Goal: Use online tool/utility: Utilize a website feature to perform a specific function

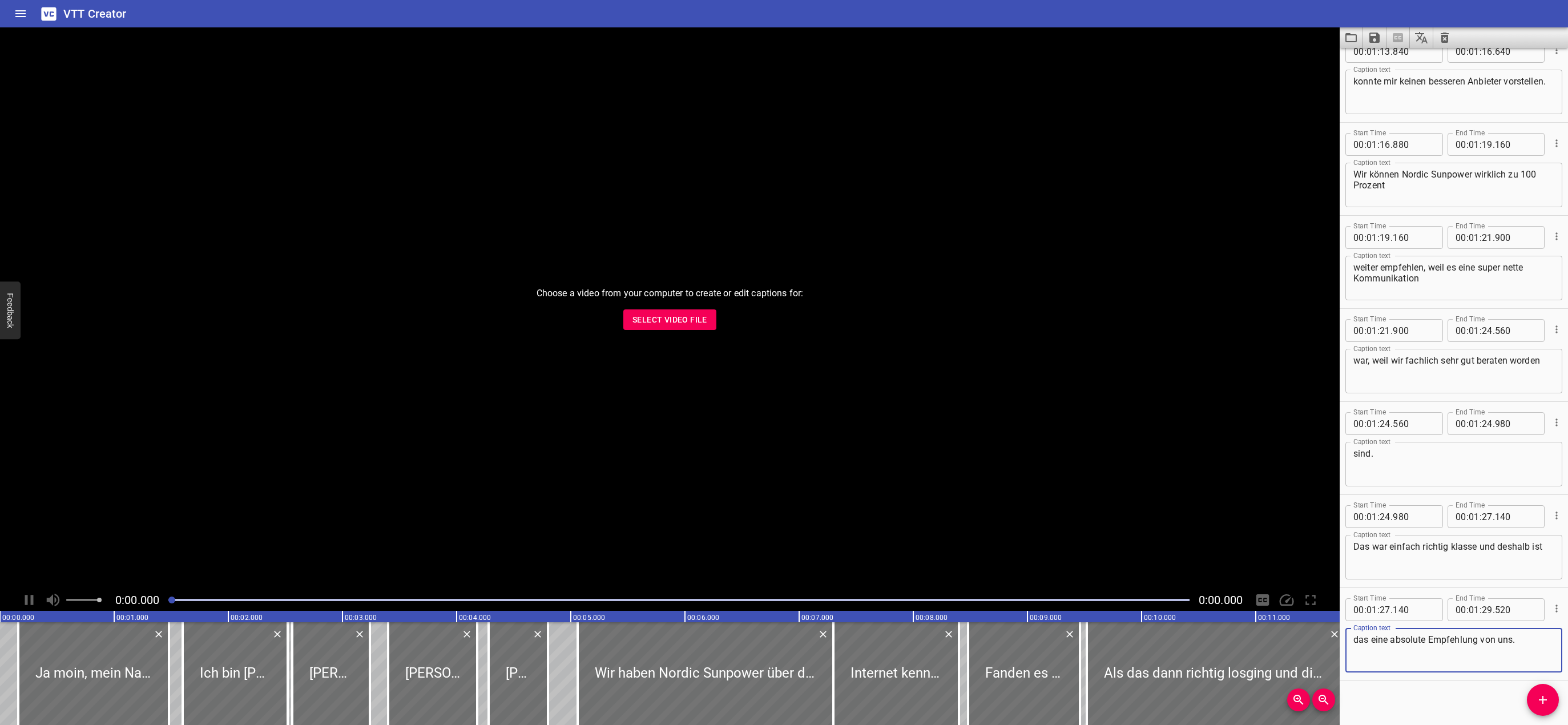
scroll to position [3657, 0]
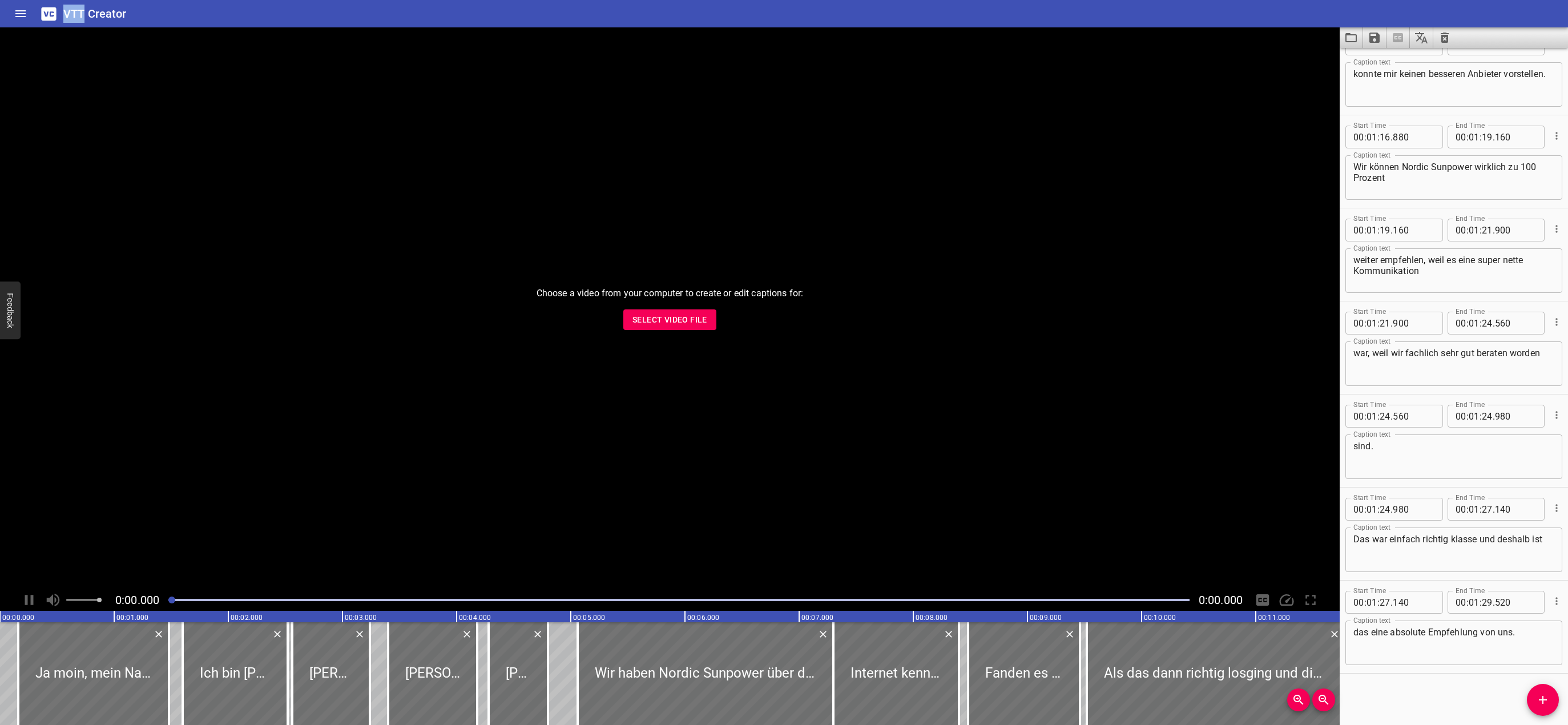
drag, startPoint x: 84, startPoint y: 16, endPoint x: 63, endPoint y: 15, distance: 21.0
click at [63, 15] on div "VTT Creator" at bounding box center [784, 13] width 1568 height 27
click at [156, 14] on div "VTT Creator" at bounding box center [784, 13] width 1568 height 27
click at [1380, 35] on icon "Save captions to file" at bounding box center [1374, 37] width 10 height 10
click at [1389, 58] on li "Save to VTT file" at bounding box center [1405, 63] width 84 height 21
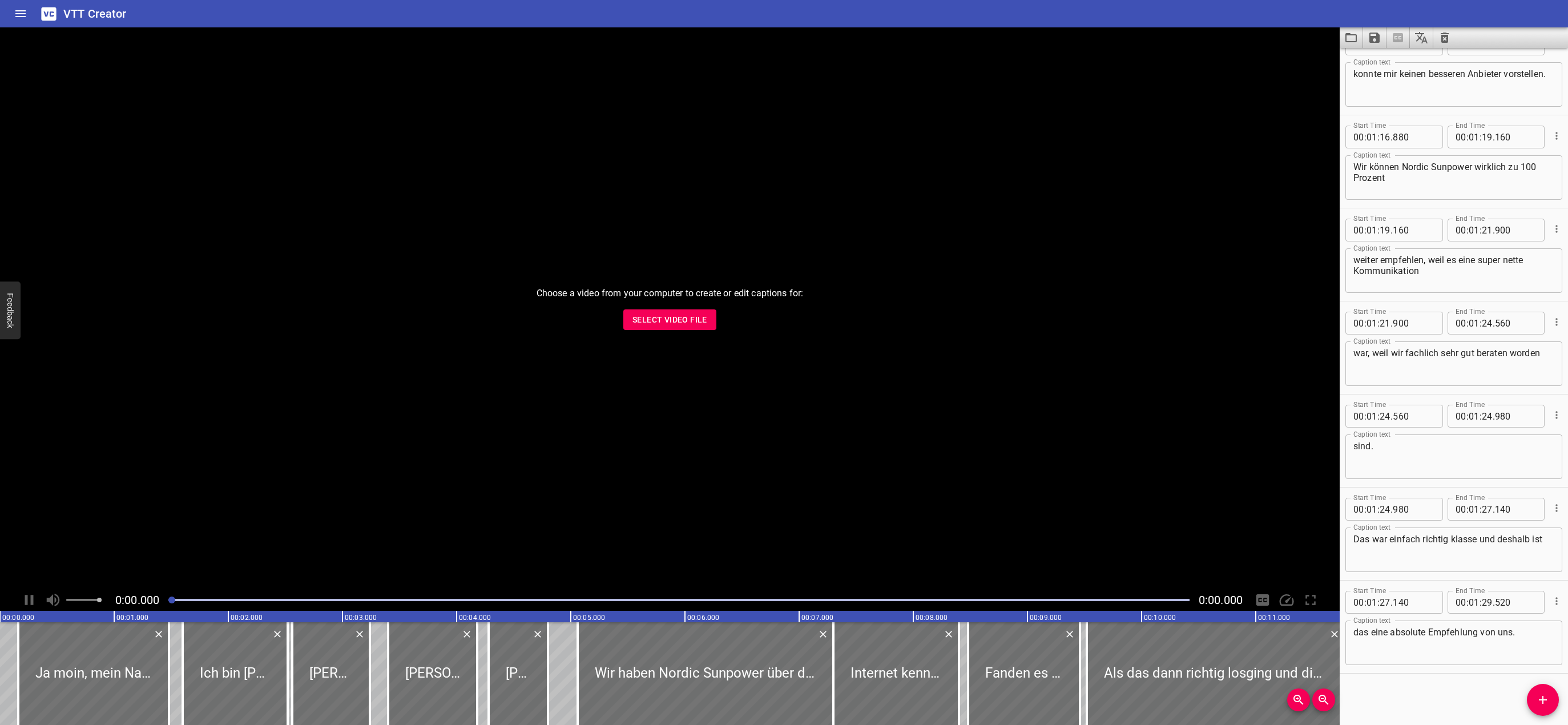
click at [1413, 175] on textarea "Wir können Nordic Sunpower wirklich zu 100 Prozent" at bounding box center [1454, 177] width 201 height 32
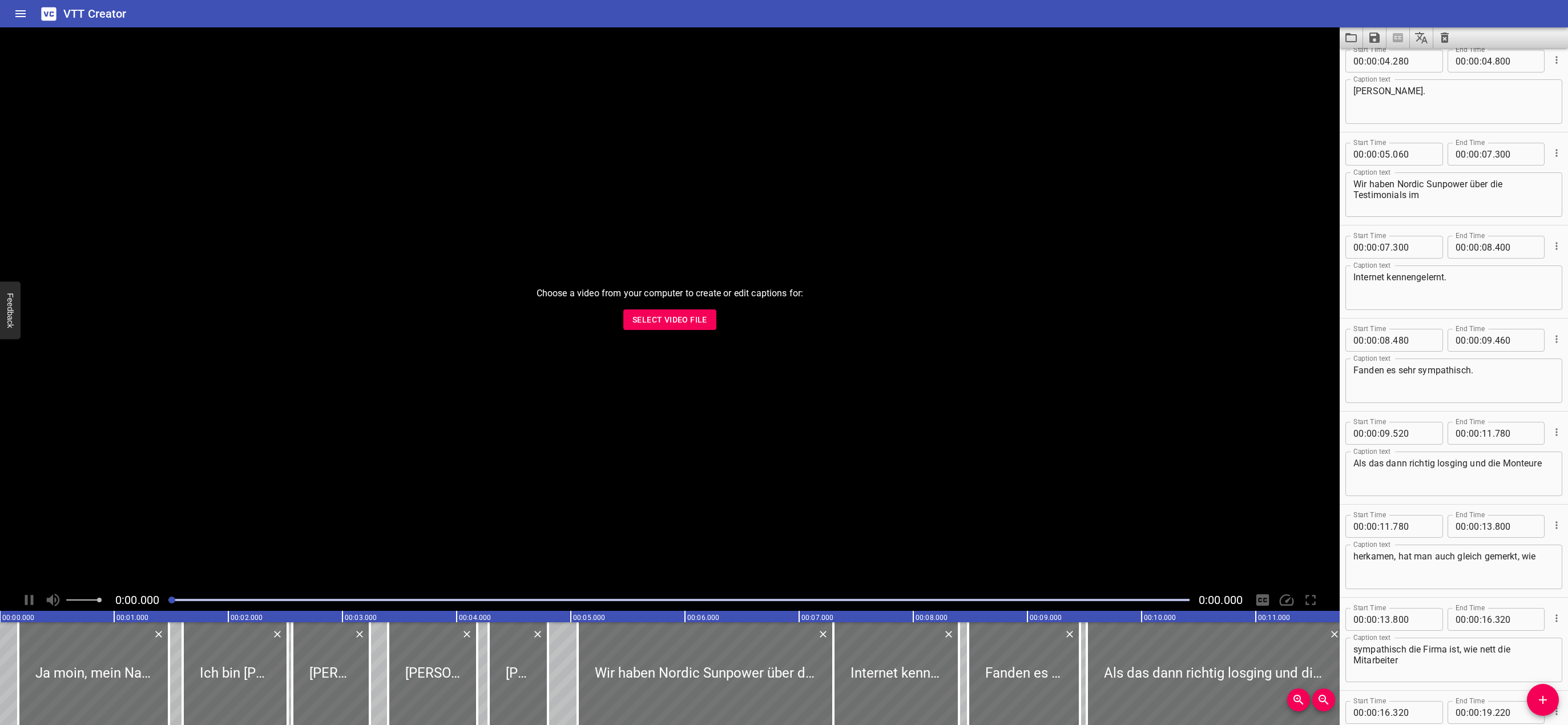
scroll to position [0, 0]
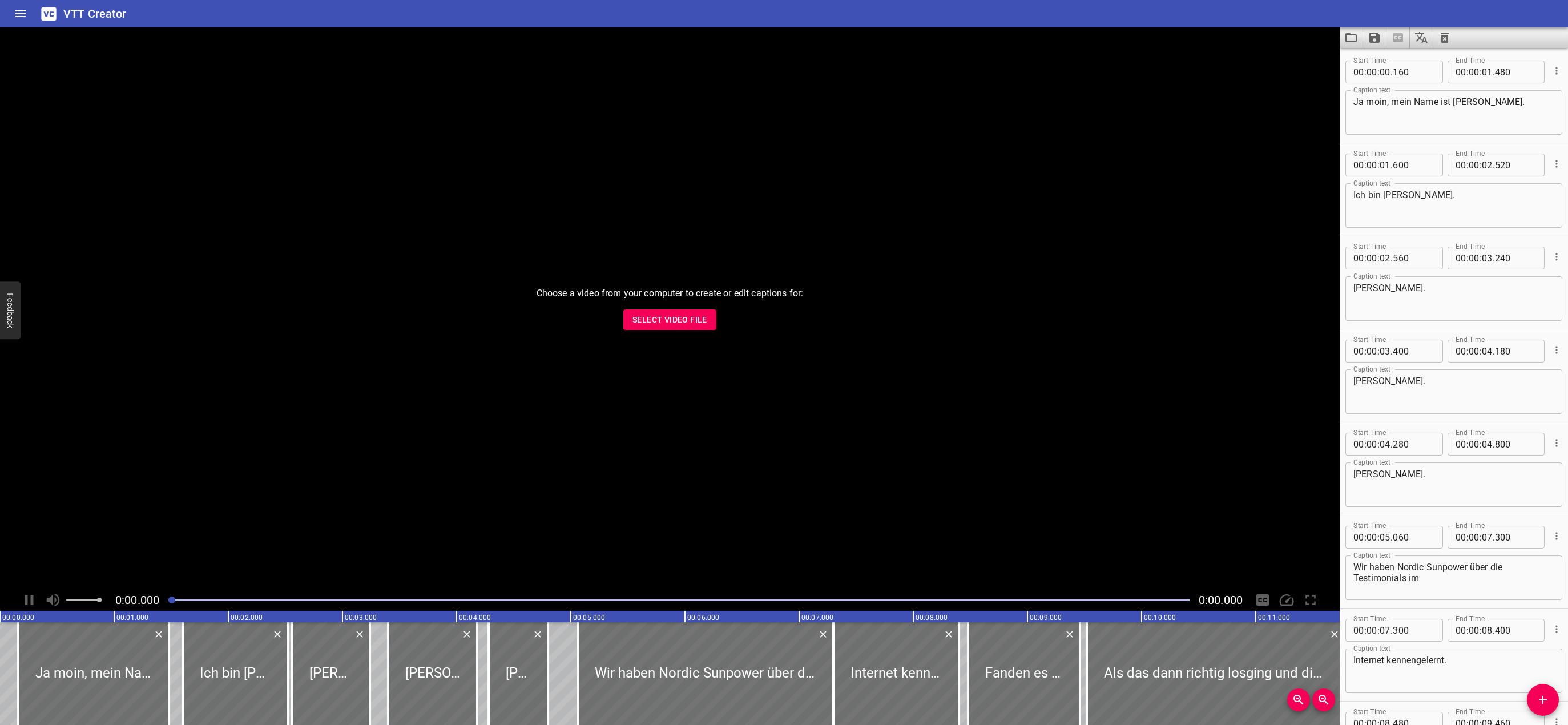
click at [1354, 105] on textarea "Ja moin, mein Name ist [PERSON_NAME]." at bounding box center [1454, 112] width 201 height 32
click at [1428, 115] on textarea "[PERSON_NAME]: [PERSON_NAME], mein Name ist [PERSON_NAME]." at bounding box center [1454, 112] width 201 height 32
drag, startPoint x: 1430, startPoint y: 103, endPoint x: 1327, endPoint y: 113, distance: 103.5
click at [1327, 113] on main "Choose a video from your computer to create or edit captions for: Select Video …" at bounding box center [784, 376] width 1568 height 698
click at [1361, 103] on textarea "[PERSON_NAME]: [PERSON_NAME], mein Name ist [PERSON_NAME]." at bounding box center [1454, 112] width 201 height 32
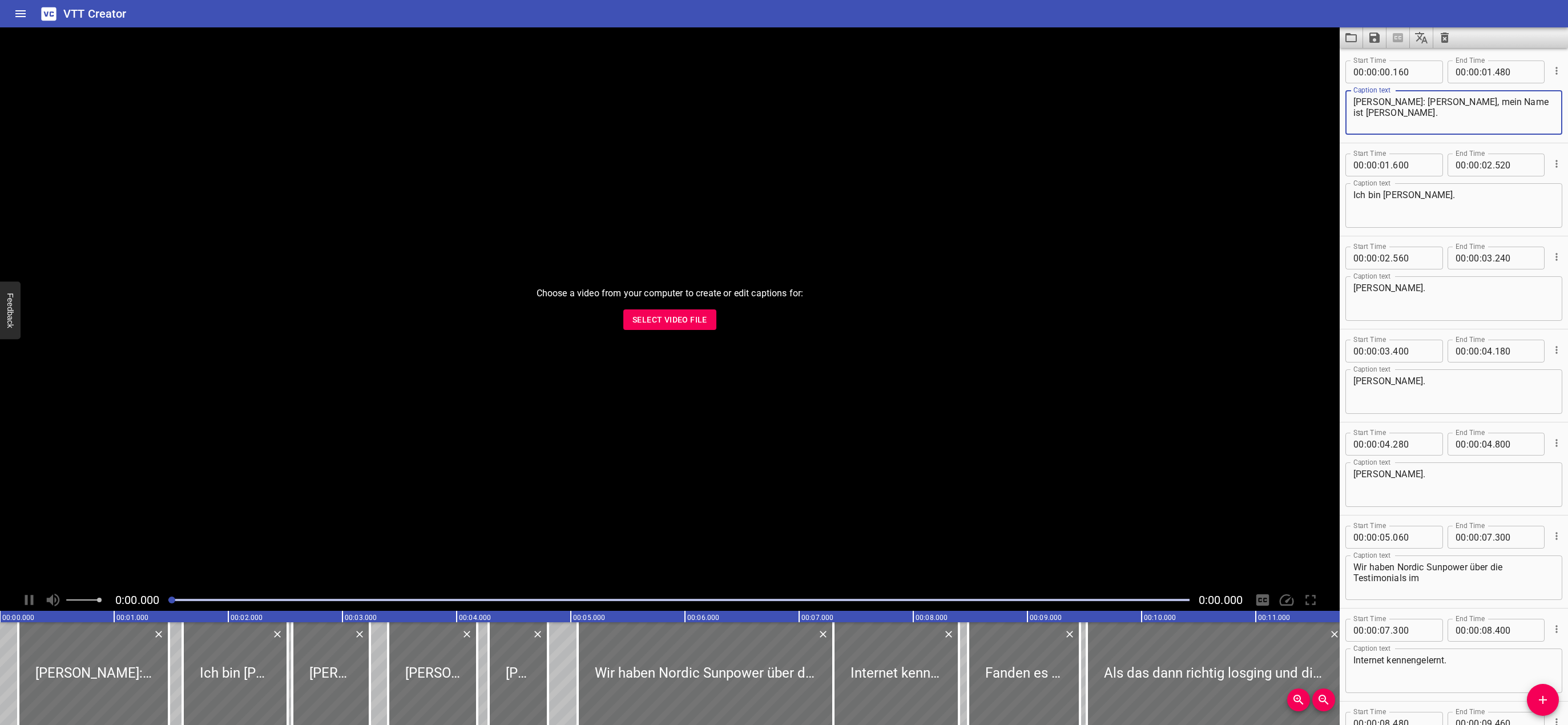
drag, startPoint x: 1430, startPoint y: 103, endPoint x: 1345, endPoint y: 103, distance: 85.0
click at [1345, 103] on div "[PERSON_NAME]: [PERSON_NAME], mein Name ist [PERSON_NAME]. Caption text" at bounding box center [1454, 112] width 217 height 44
type textarea "Ja moin, mein Name ist [PERSON_NAME]."
click at [1414, 166] on input "number" at bounding box center [1413, 165] width 41 height 23
type input "600"
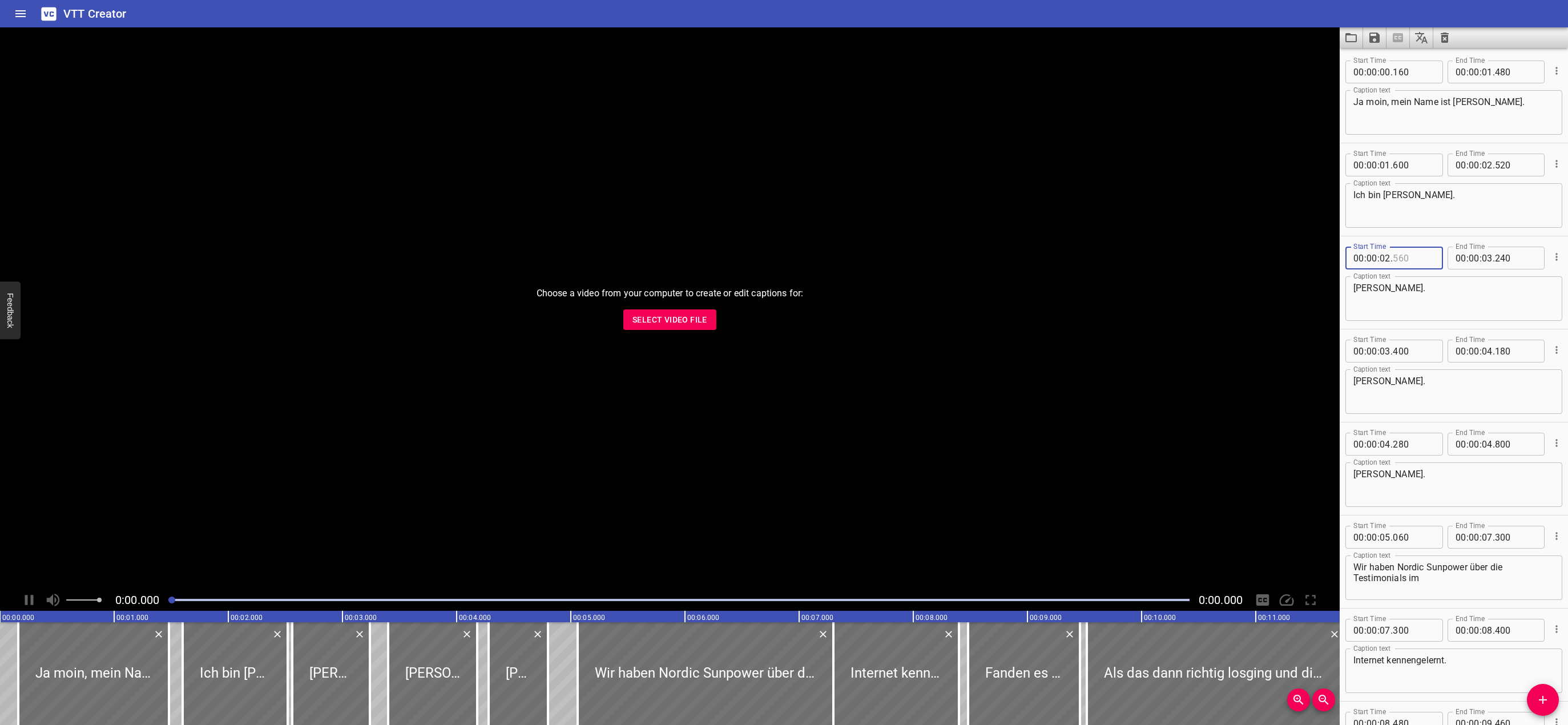
click at [1407, 259] on input "number" at bounding box center [1413, 258] width 41 height 23
type input "560"
drag, startPoint x: 1413, startPoint y: 348, endPoint x: 1414, endPoint y: 357, distance: 9.1
click at [1414, 348] on input "number" at bounding box center [1413, 351] width 41 height 23
type input "400"
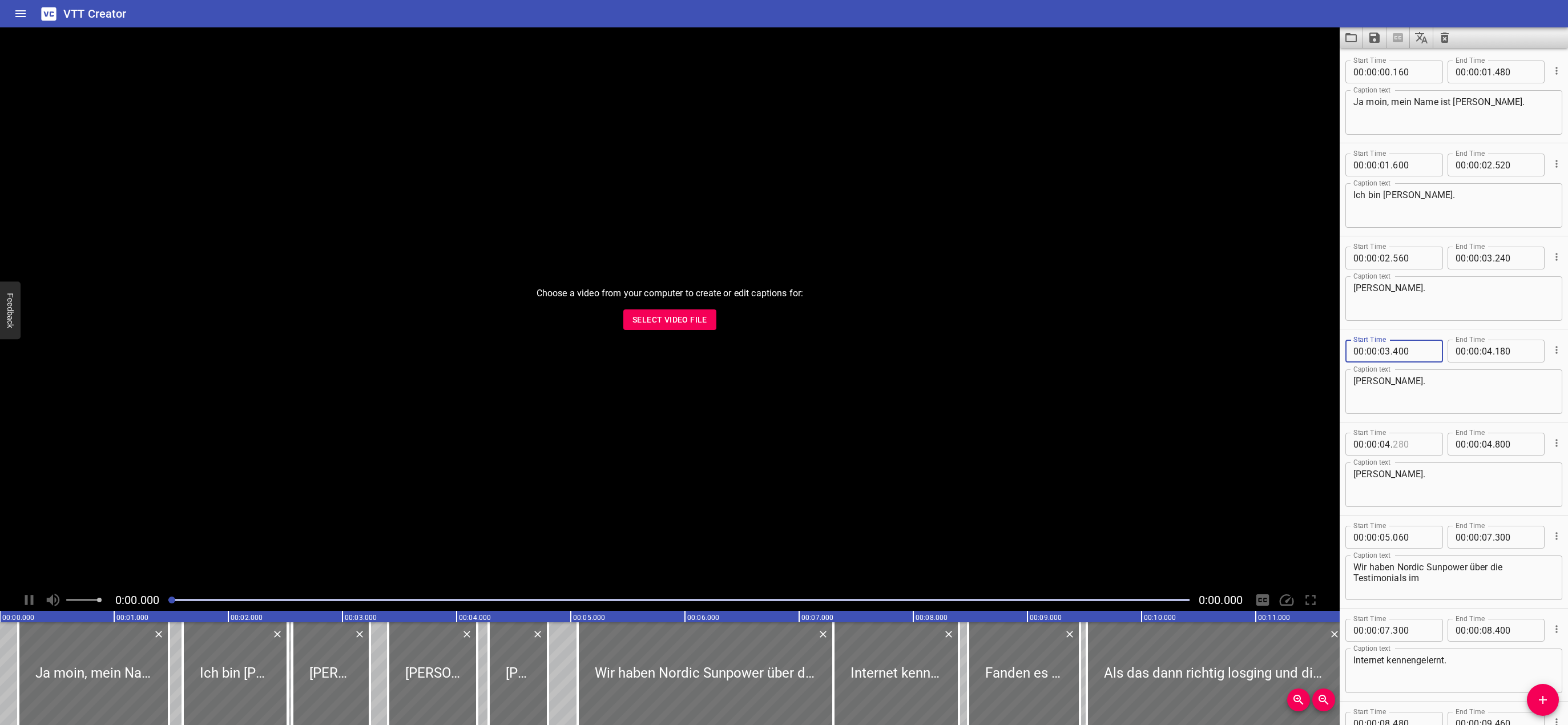
click at [1415, 444] on input "number" at bounding box center [1413, 444] width 41 height 23
type input "280"
click at [1417, 397] on textarea "[PERSON_NAME]." at bounding box center [1454, 391] width 201 height 32
click at [631, 658] on div at bounding box center [705, 673] width 256 height 103
drag, startPoint x: 830, startPoint y: 656, endPoint x: 759, endPoint y: 658, distance: 71.0
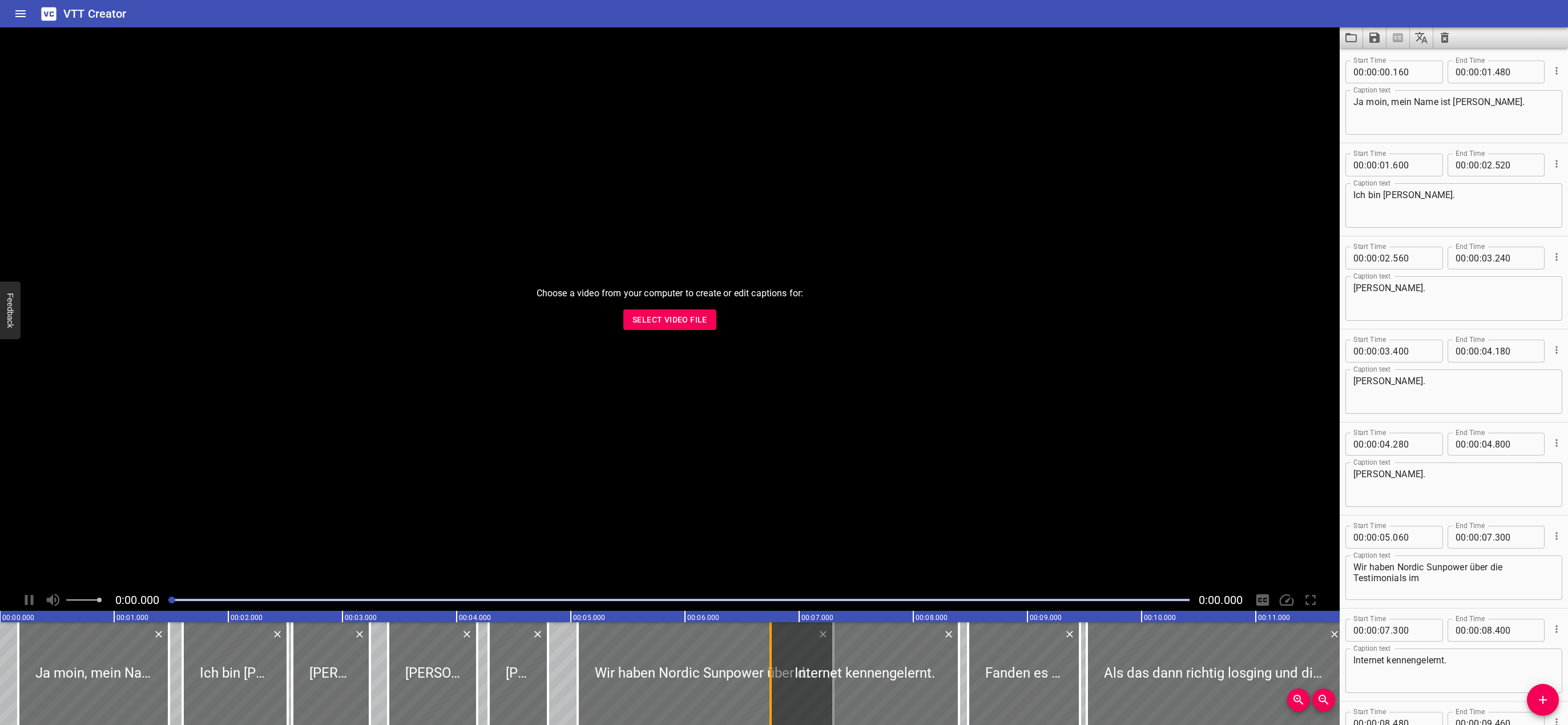
click at [765, 658] on div at bounding box center [771, 673] width 12 height 103
type input "06"
type input "680"
drag, startPoint x: 759, startPoint y: 658, endPoint x: 842, endPoint y: 658, distance: 83.0
click at [842, 658] on div at bounding box center [845, 673] width 12 height 103
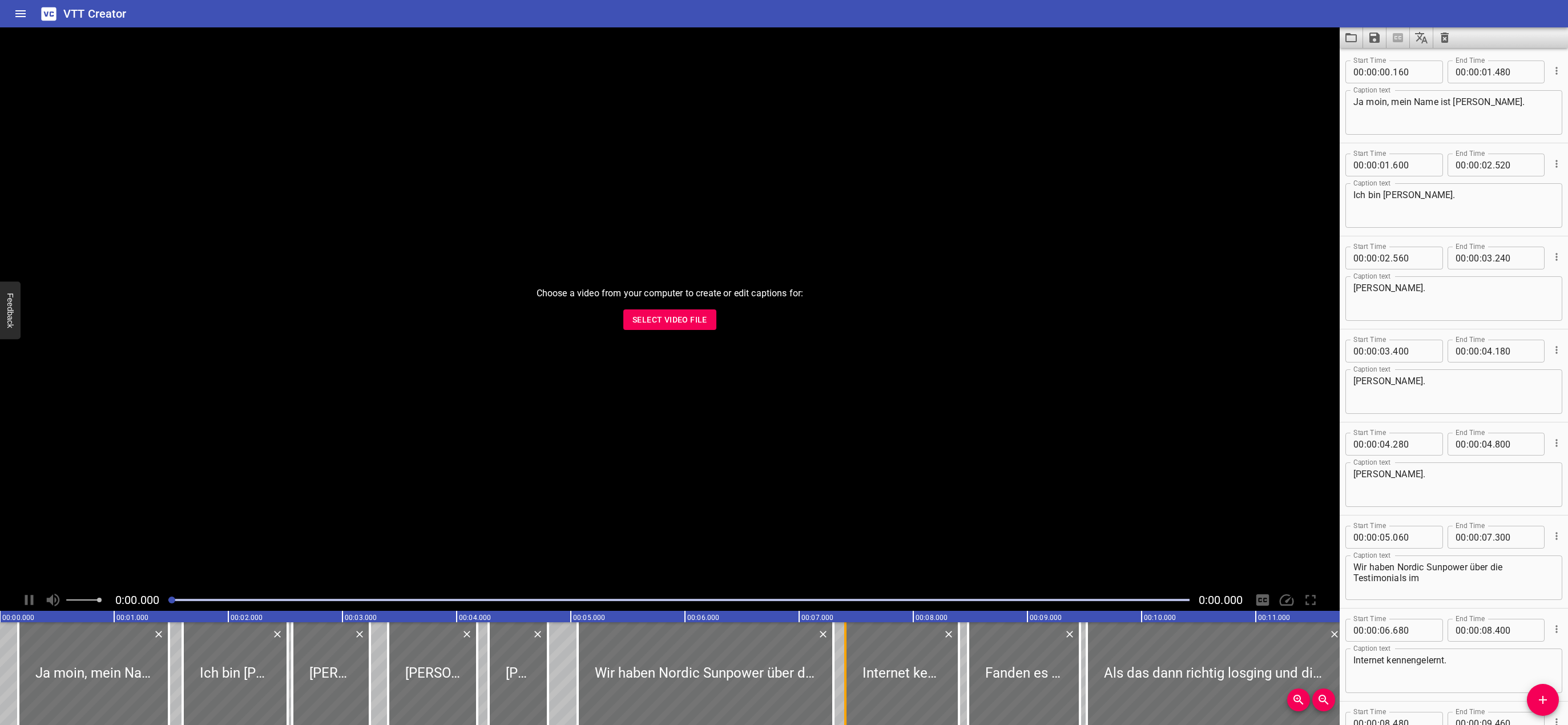
type input "07"
type input "405"
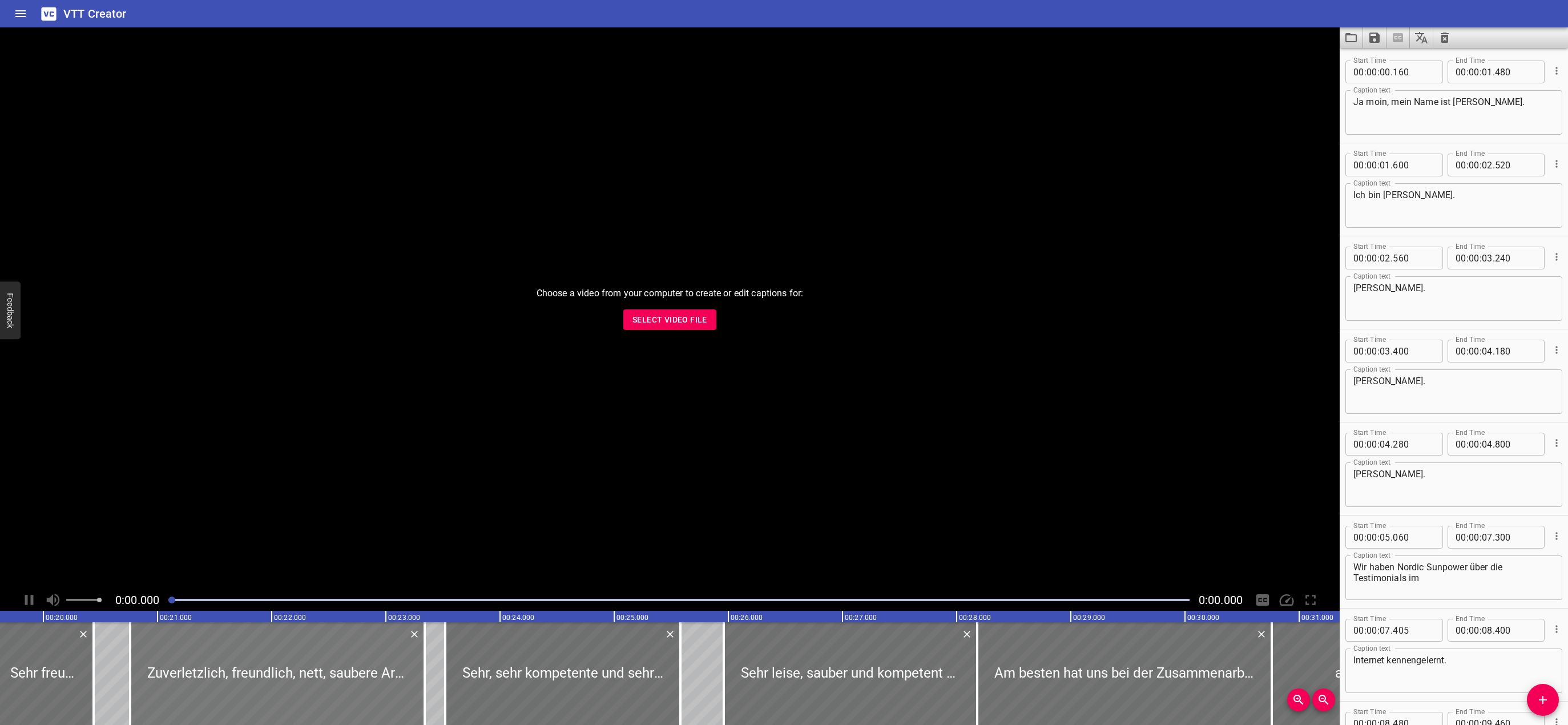
scroll to position [0, 2055]
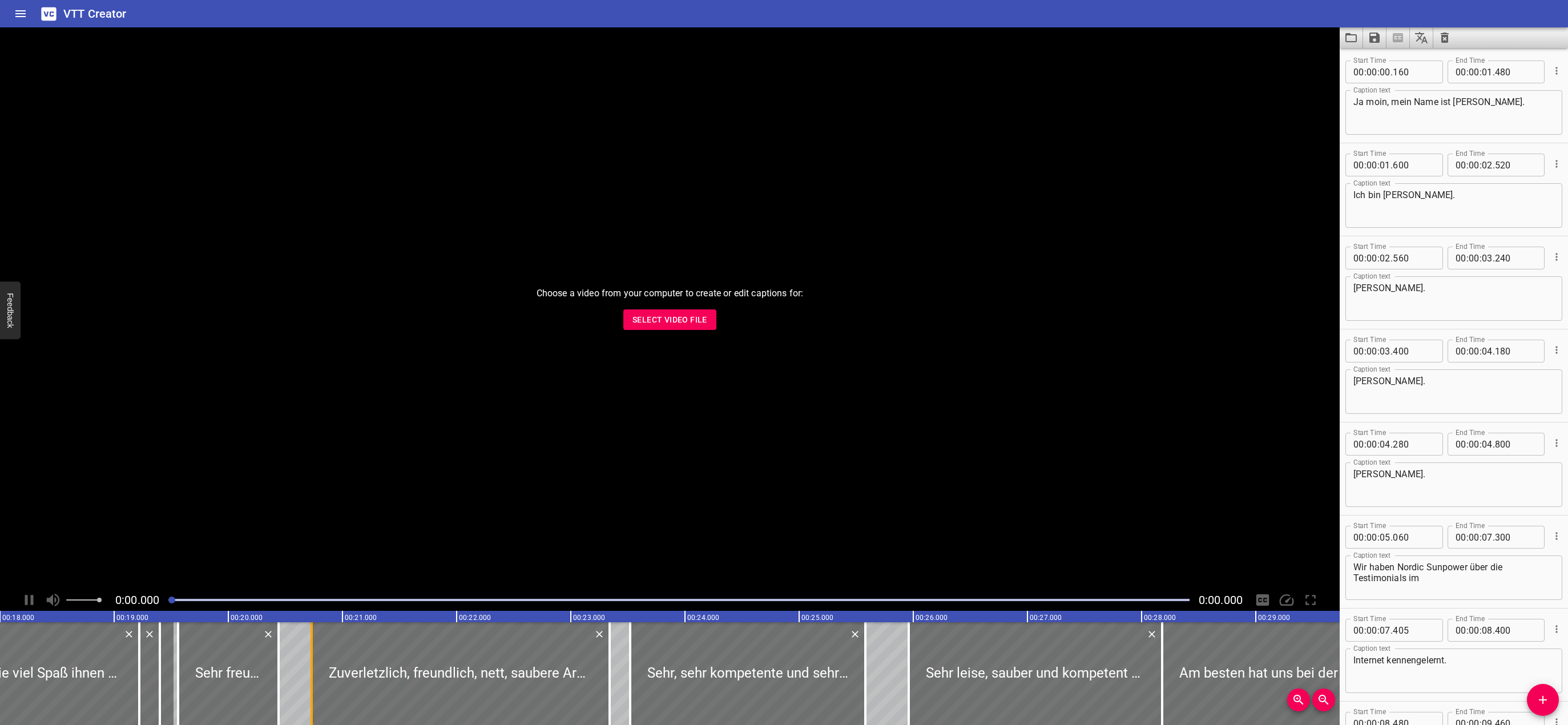
click at [311, 653] on div at bounding box center [312, 673] width 2 height 103
click at [307, 653] on div at bounding box center [308, 673] width 2 height 103
type input "695"
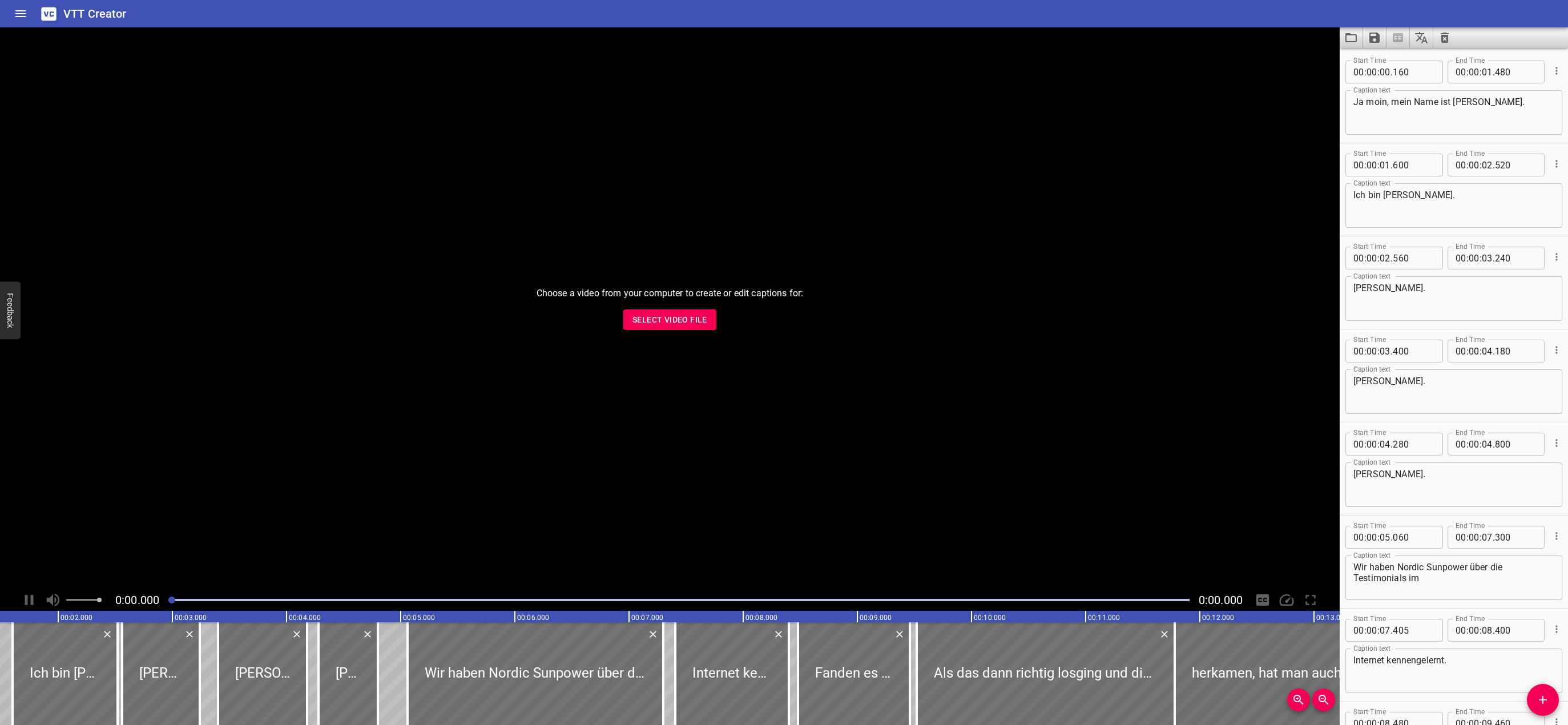
scroll to position [0, 0]
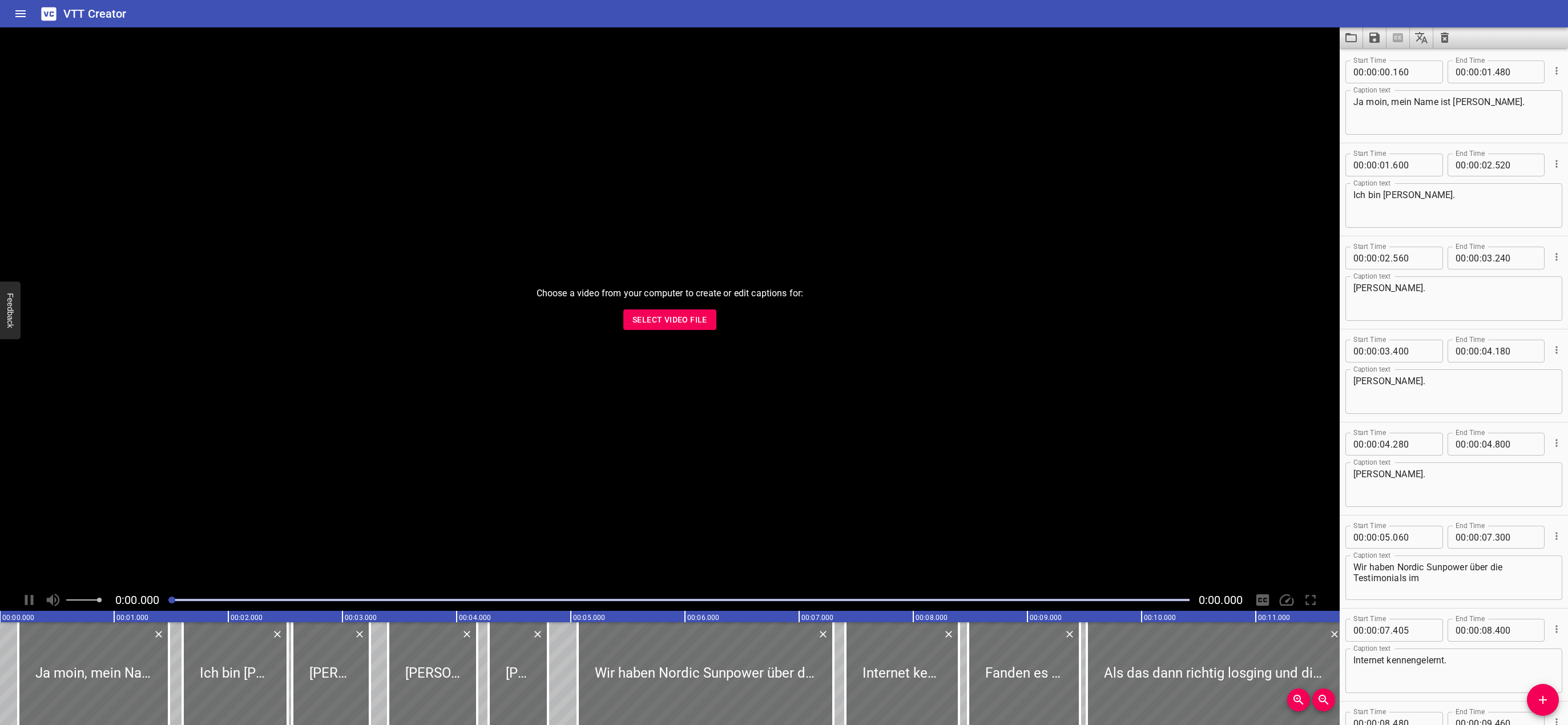
click at [457, 18] on div "VTT Creator" at bounding box center [784, 13] width 1568 height 27
click at [296, 9] on div "VTT Creator" at bounding box center [784, 13] width 1568 height 27
click at [742, 5] on div "VTT Creator" at bounding box center [784, 13] width 1568 height 27
click at [986, 14] on div "VTT Creator" at bounding box center [784, 13] width 1568 height 27
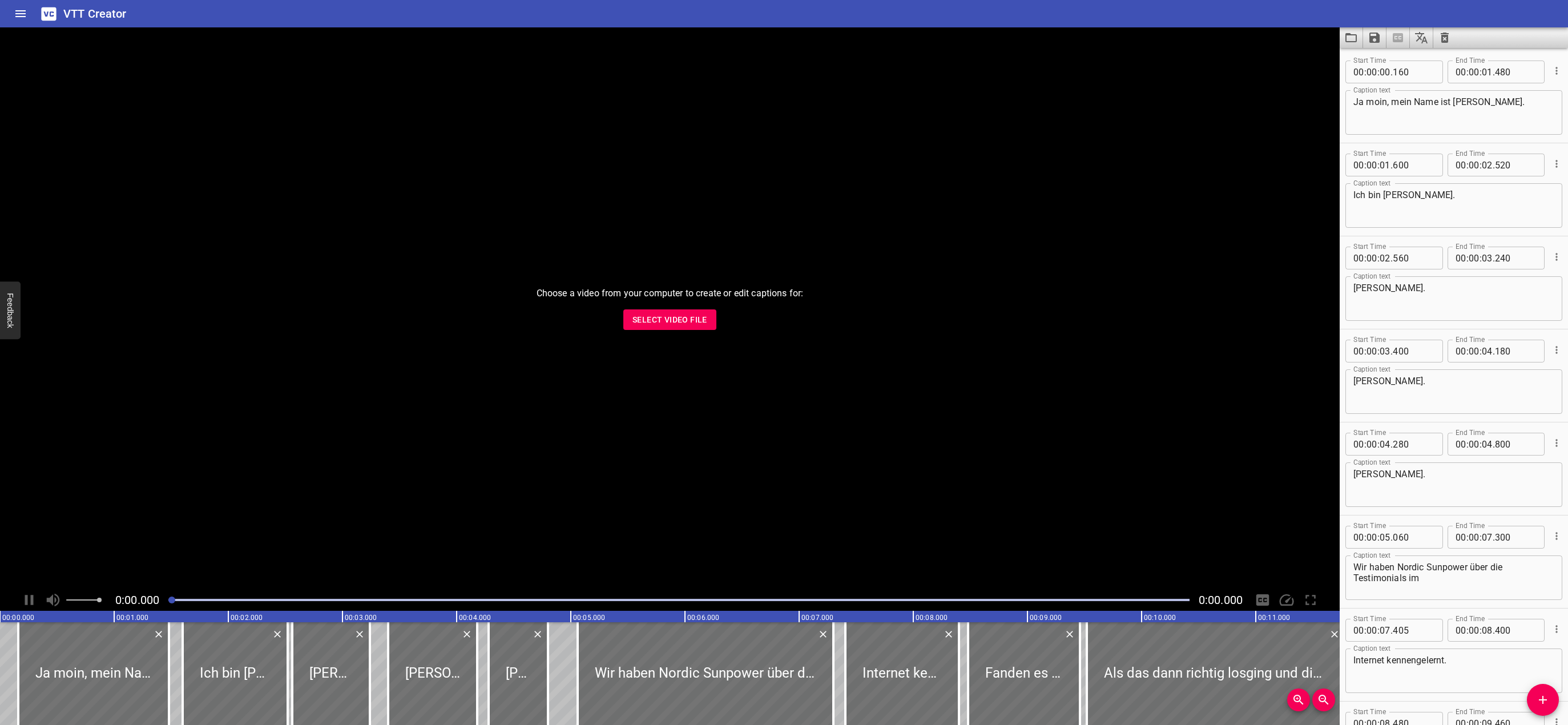
click at [1206, 4] on div "VTT Creator" at bounding box center [784, 13] width 1568 height 27
click at [1202, 7] on div "VTT Creator" at bounding box center [784, 13] width 1568 height 27
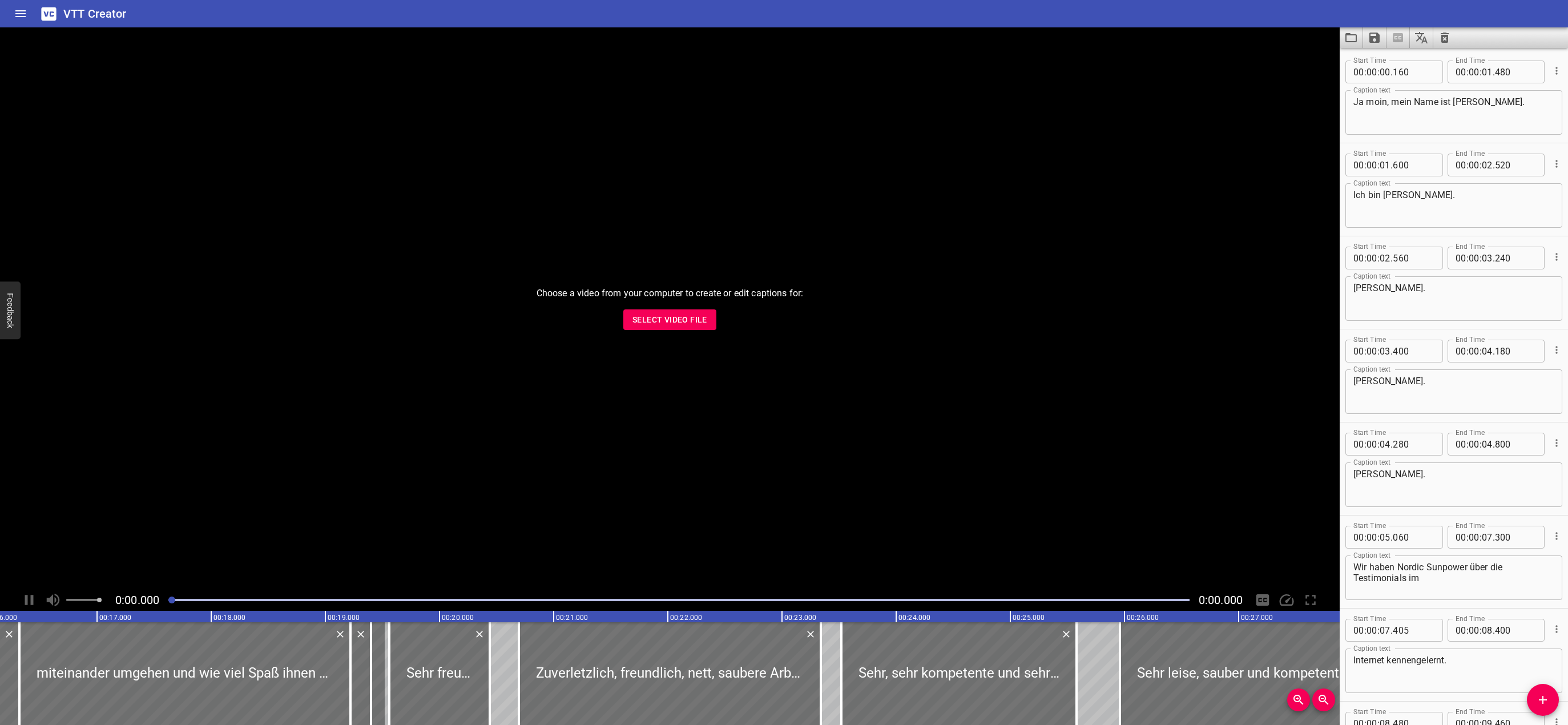
scroll to position [0, 1998]
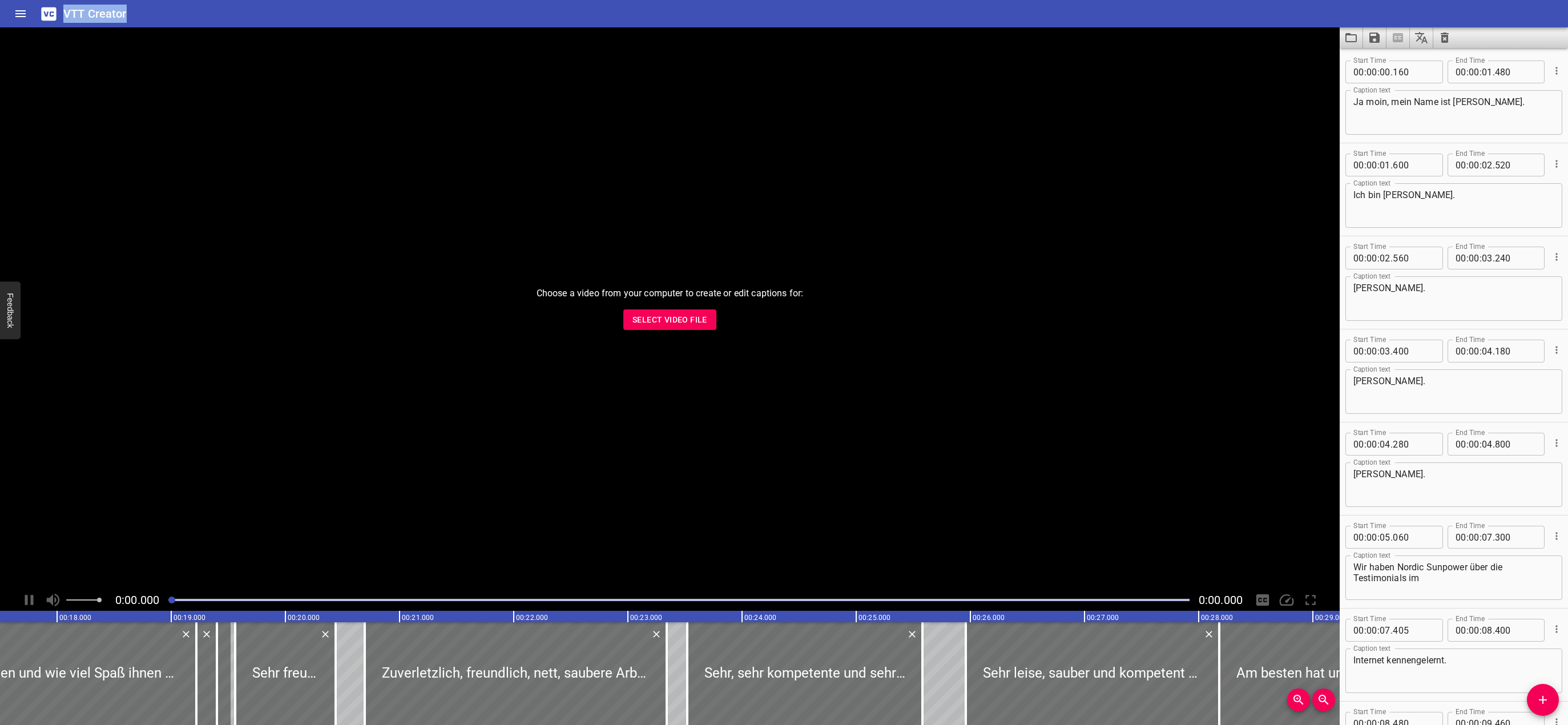
drag, startPoint x: 63, startPoint y: 10, endPoint x: 139, endPoint y: 13, distance: 76.1
click at [138, 12] on div "VTT Creator" at bounding box center [784, 13] width 1568 height 27
click at [155, 19] on div "VTT Creator" at bounding box center [784, 13] width 1568 height 27
drag, startPoint x: 65, startPoint y: 13, endPoint x: 91, endPoint y: 12, distance: 26.0
click at [91, 12] on h6 "VTT Creator" at bounding box center [95, 14] width 63 height 18
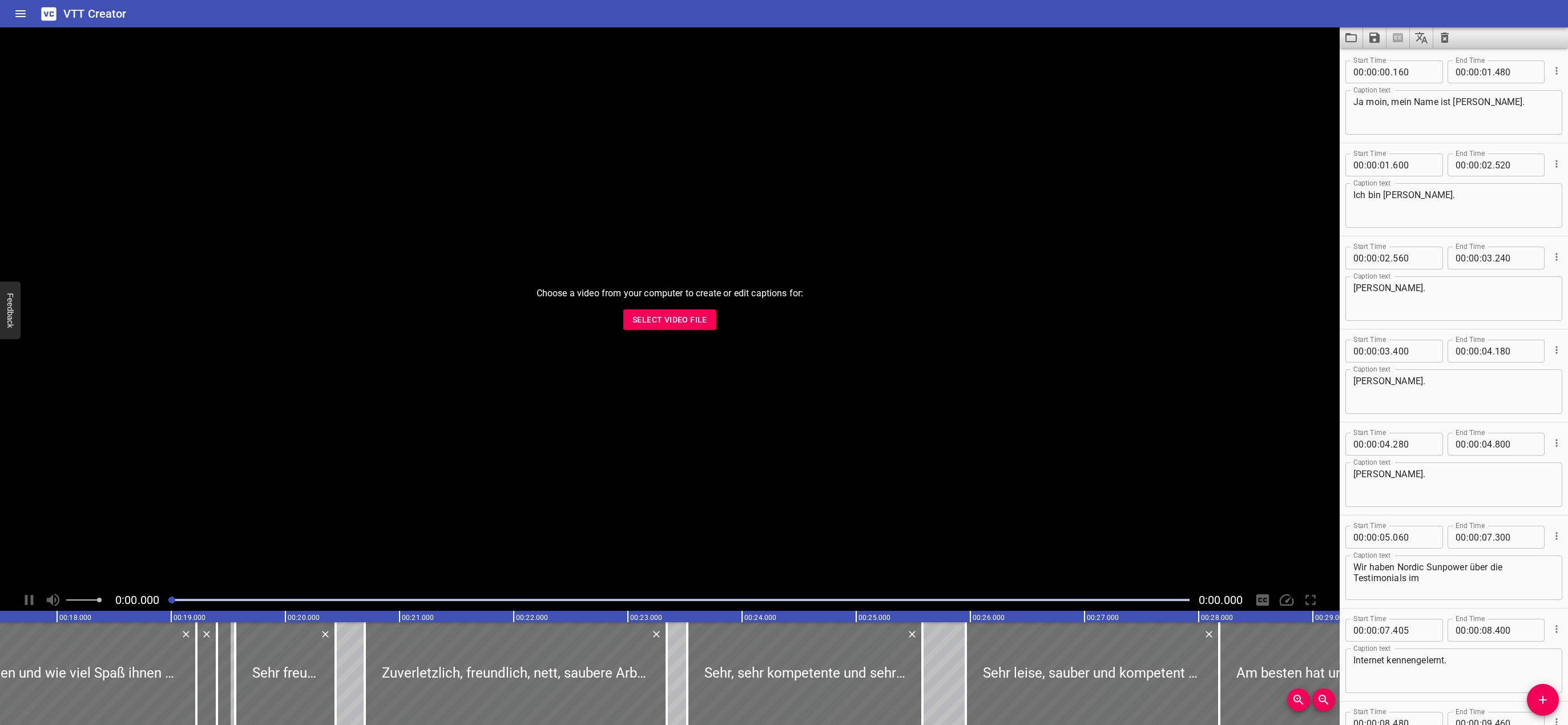
click at [153, 10] on div "VTT Creator" at bounding box center [784, 13] width 1568 height 27
